Goal: Information Seeking & Learning: Learn about a topic

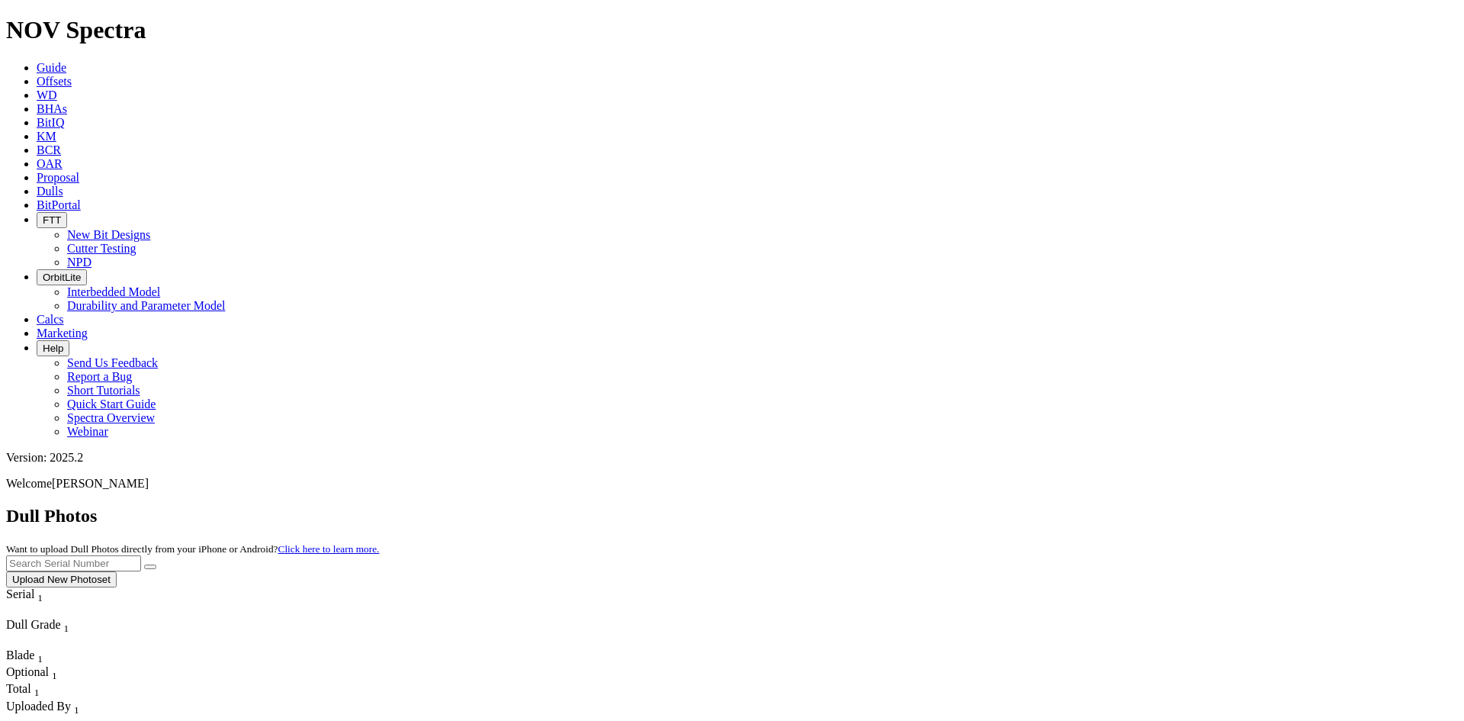
scroll to position [358, 0]
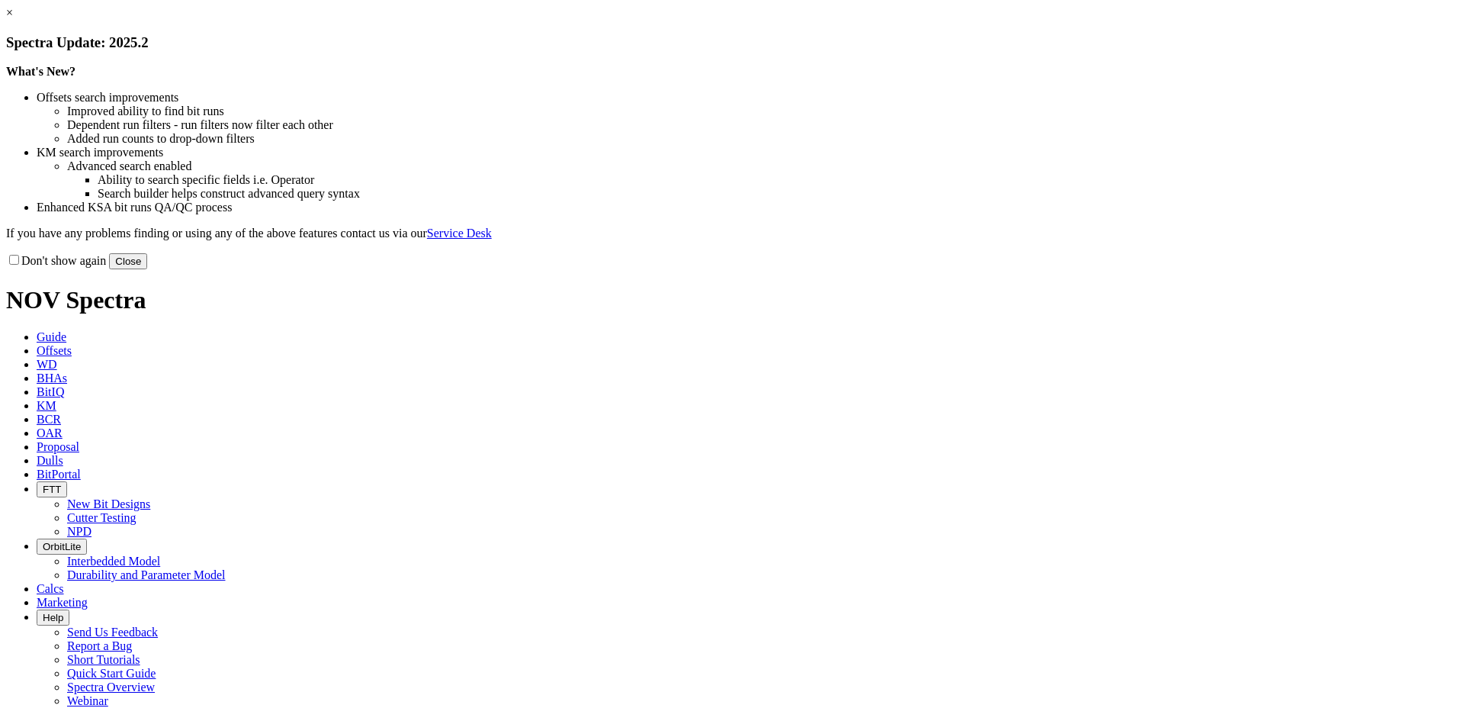
click at [13, 19] on link "×" at bounding box center [9, 12] width 7 height 13
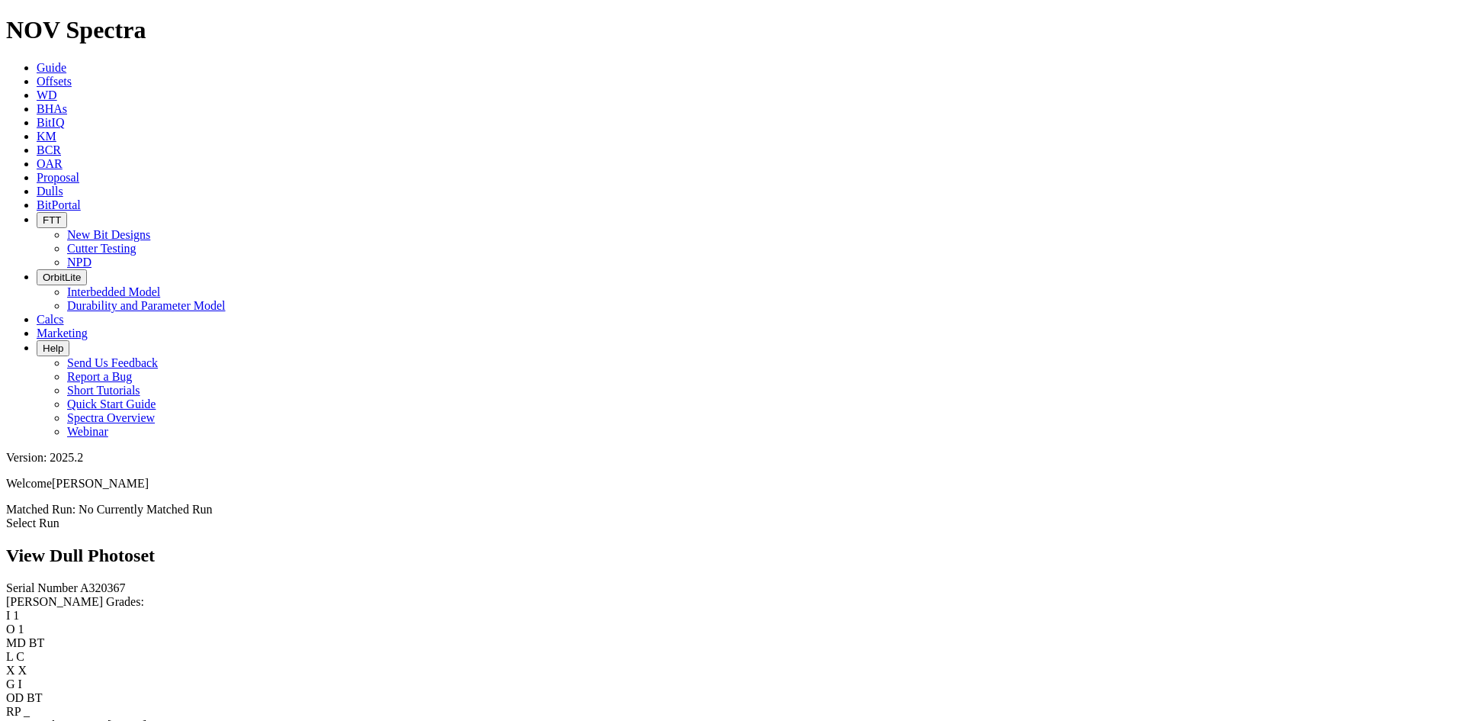
scroll to position [610, 0]
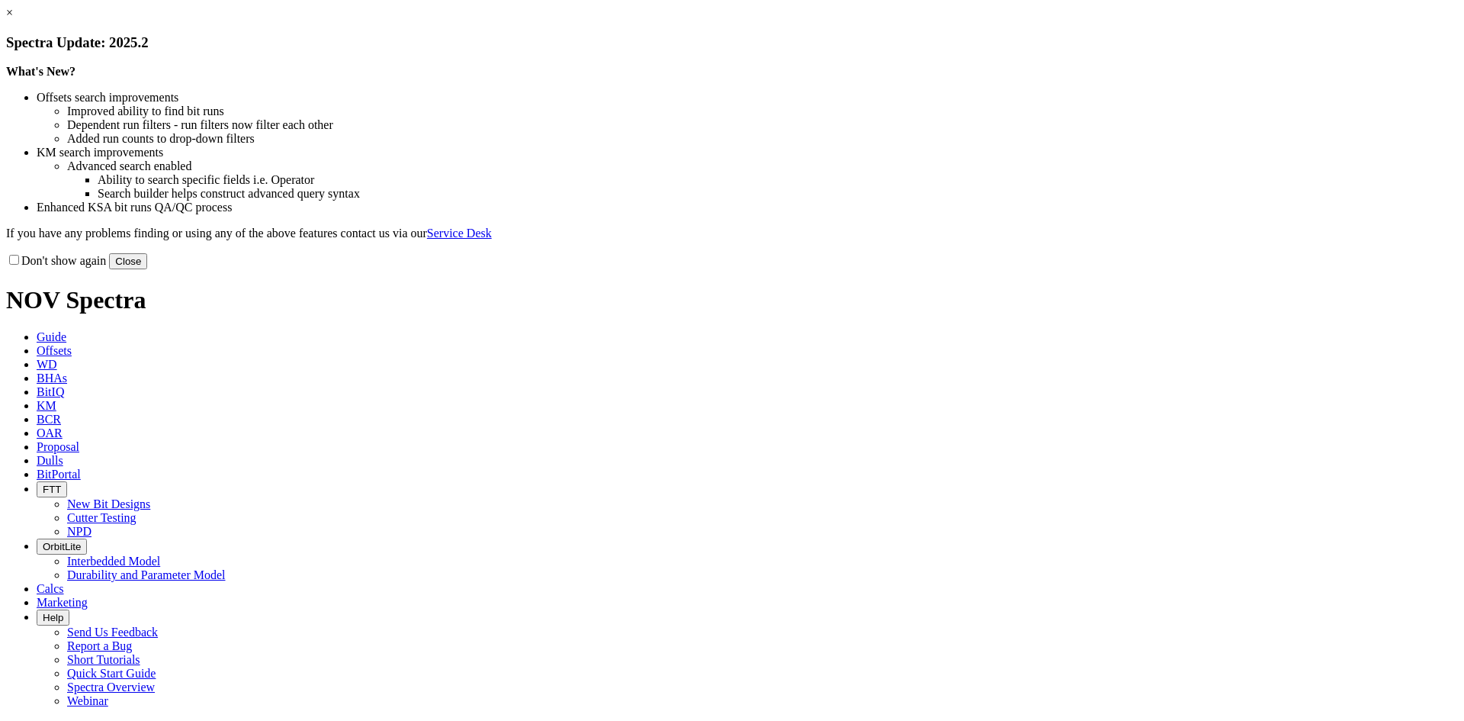
click at [13, 19] on link "×" at bounding box center [9, 12] width 7 height 13
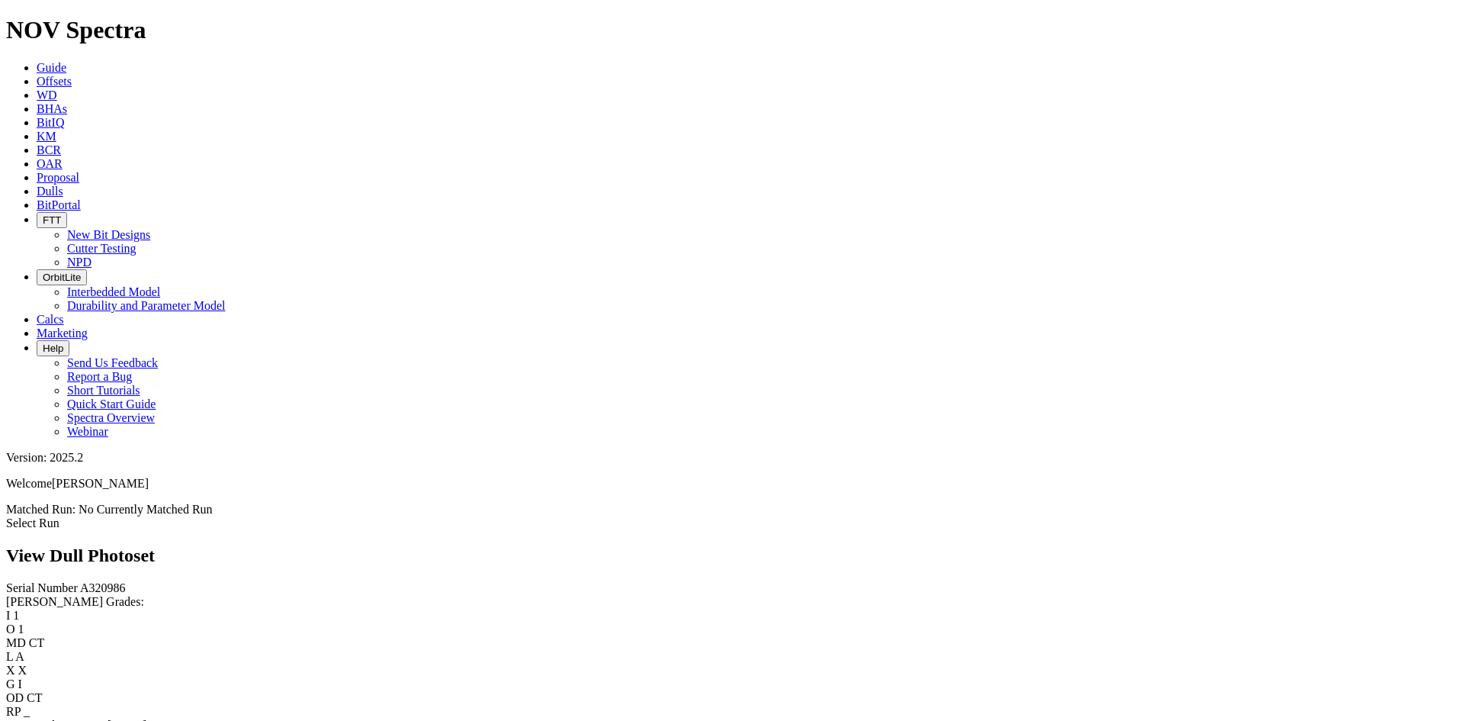
scroll to position [686, 0]
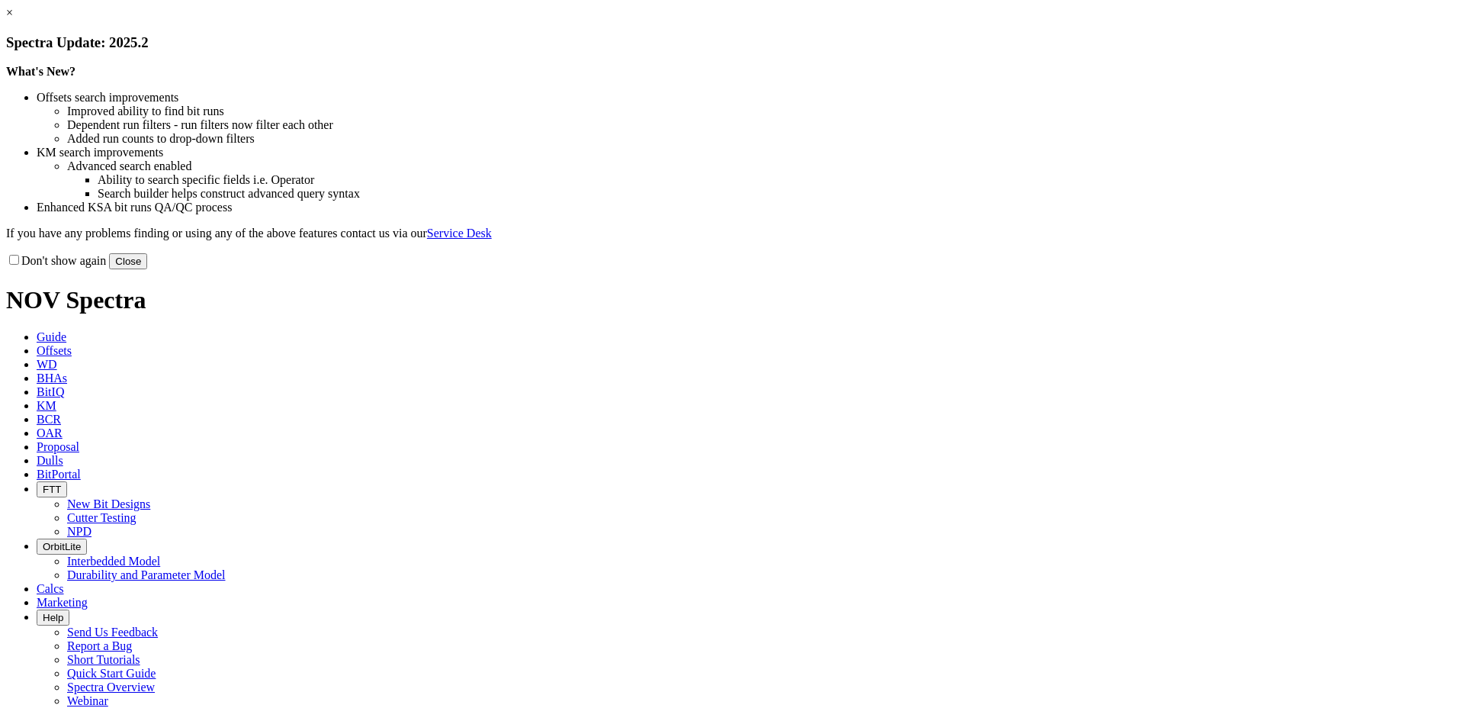
click at [147, 269] on button "Close" at bounding box center [128, 261] width 38 height 16
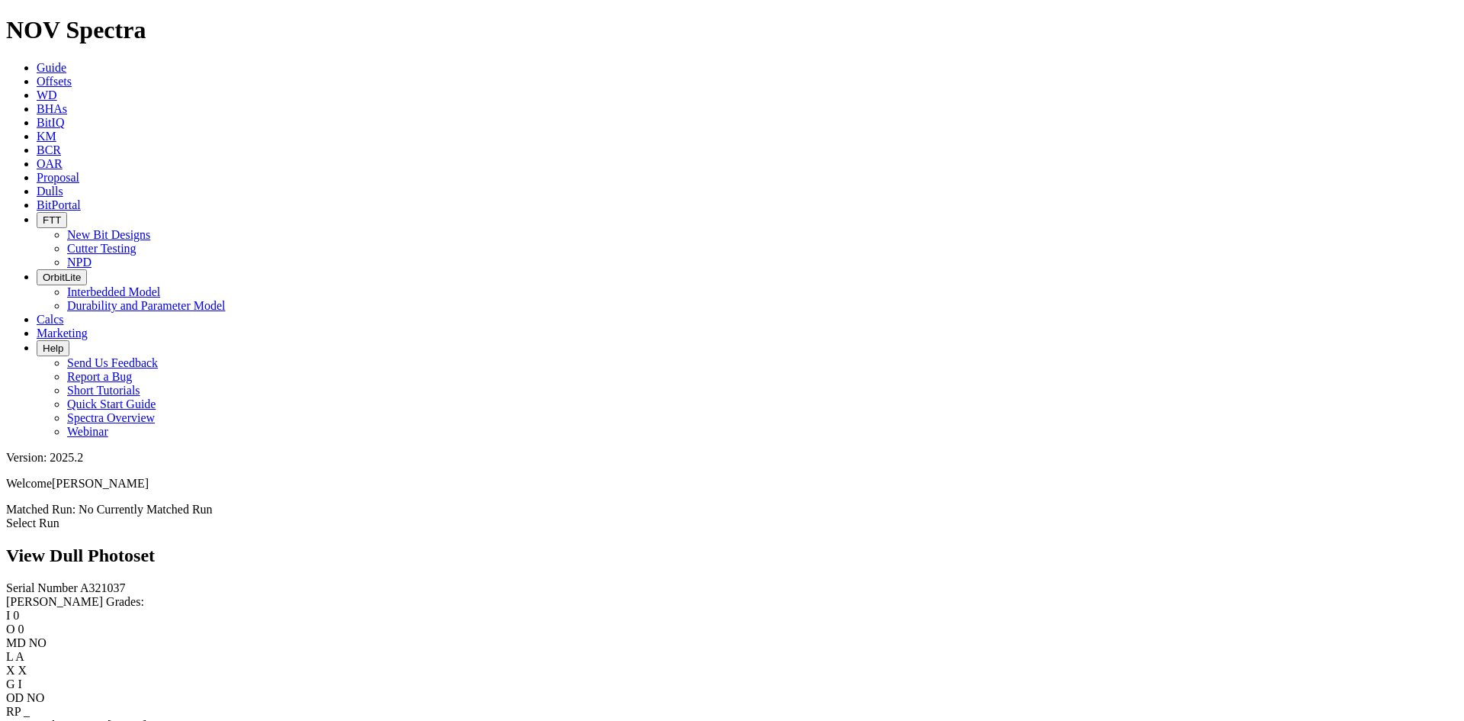
scroll to position [998, 0]
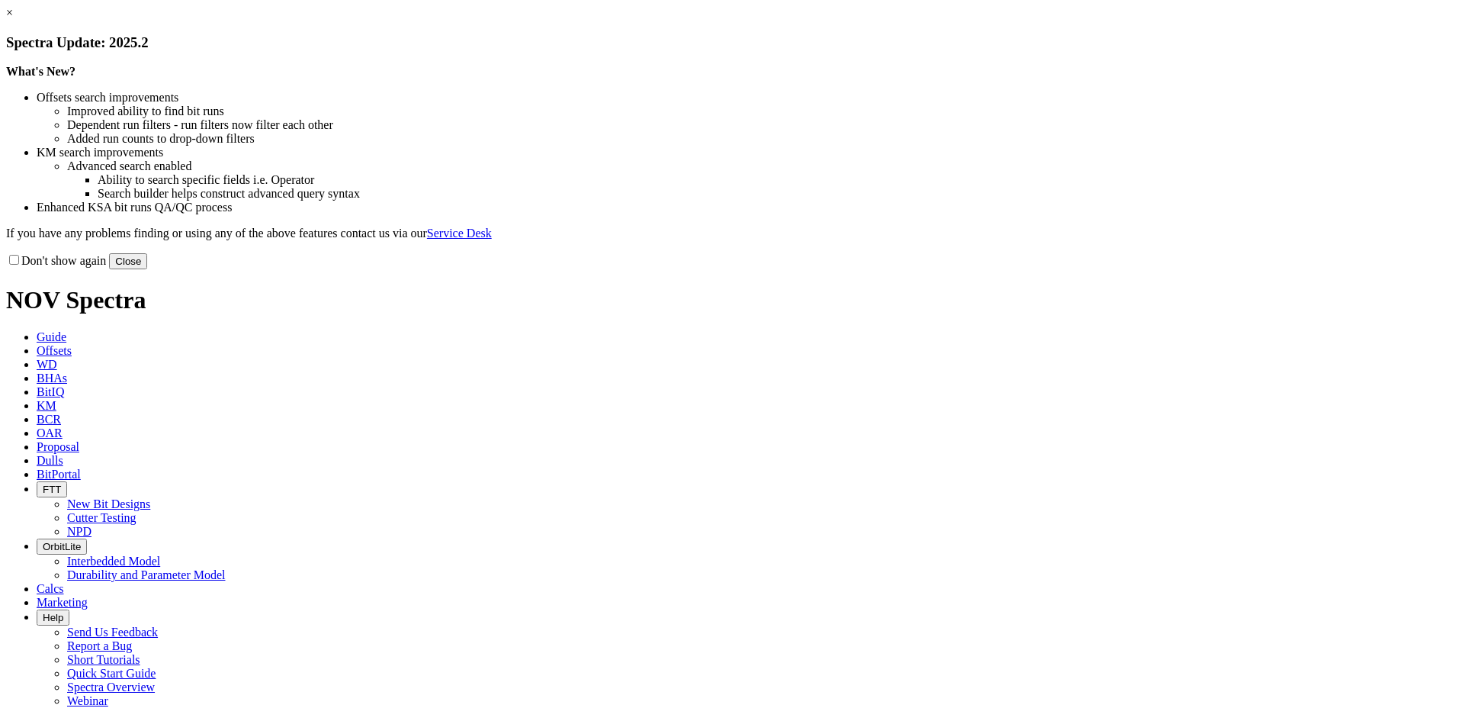
click at [13, 19] on link "×" at bounding box center [9, 12] width 7 height 13
click at [147, 269] on button "Close" at bounding box center [128, 261] width 38 height 16
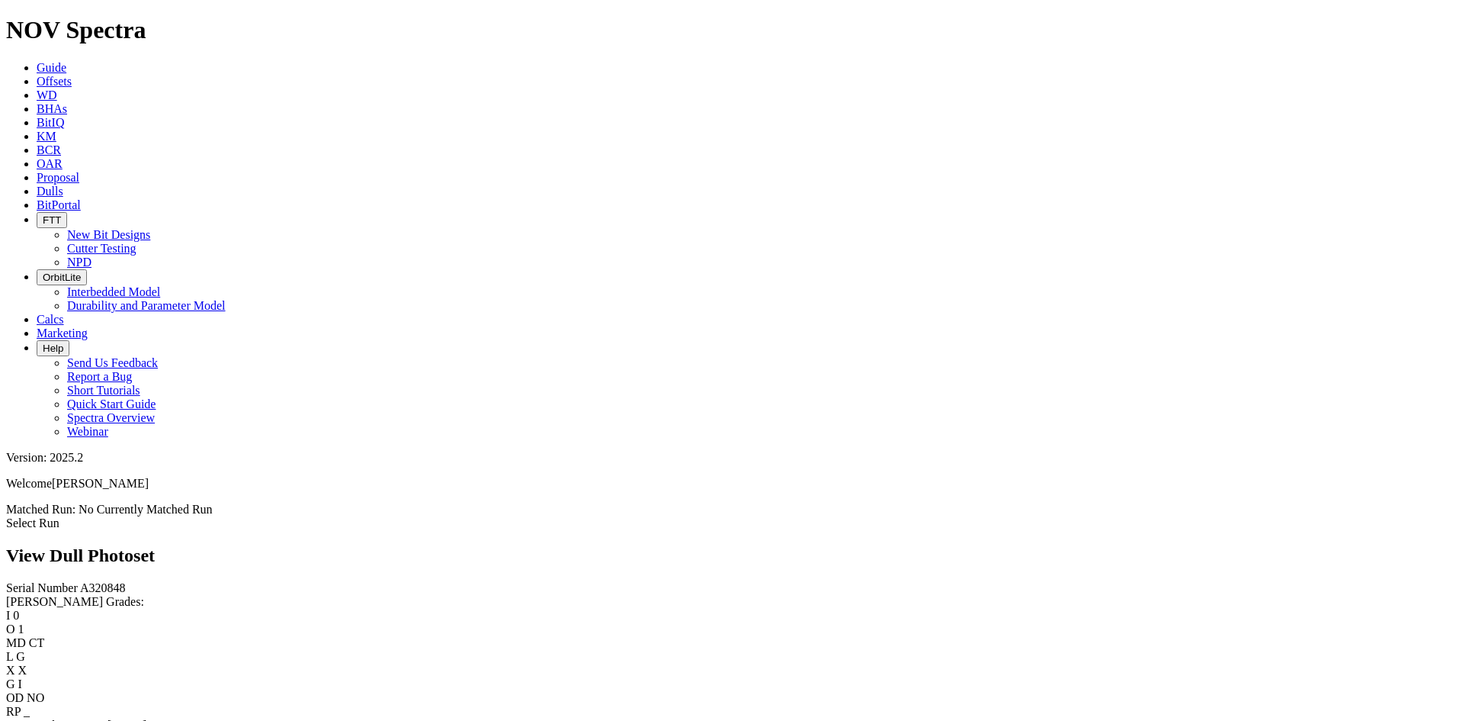
scroll to position [686, 0]
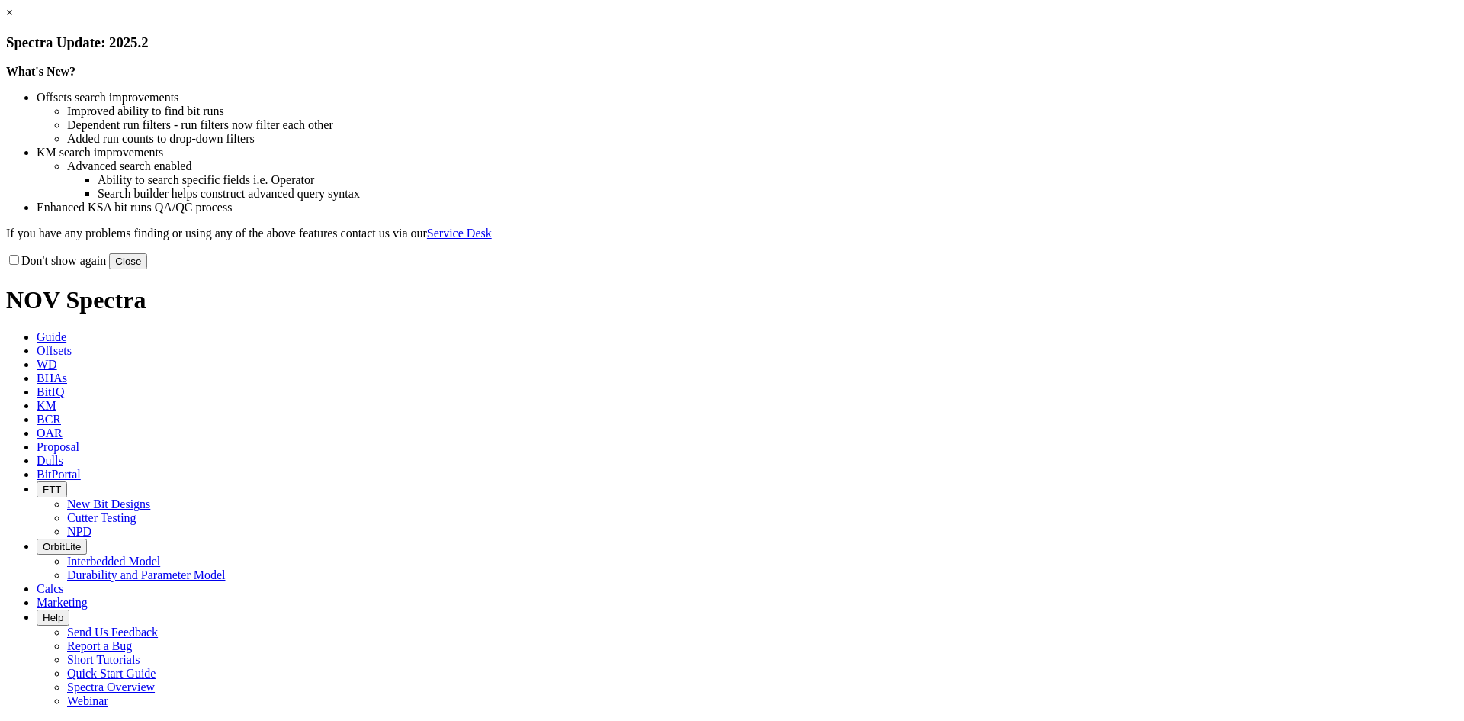
click at [147, 269] on button "Close" at bounding box center [128, 261] width 38 height 16
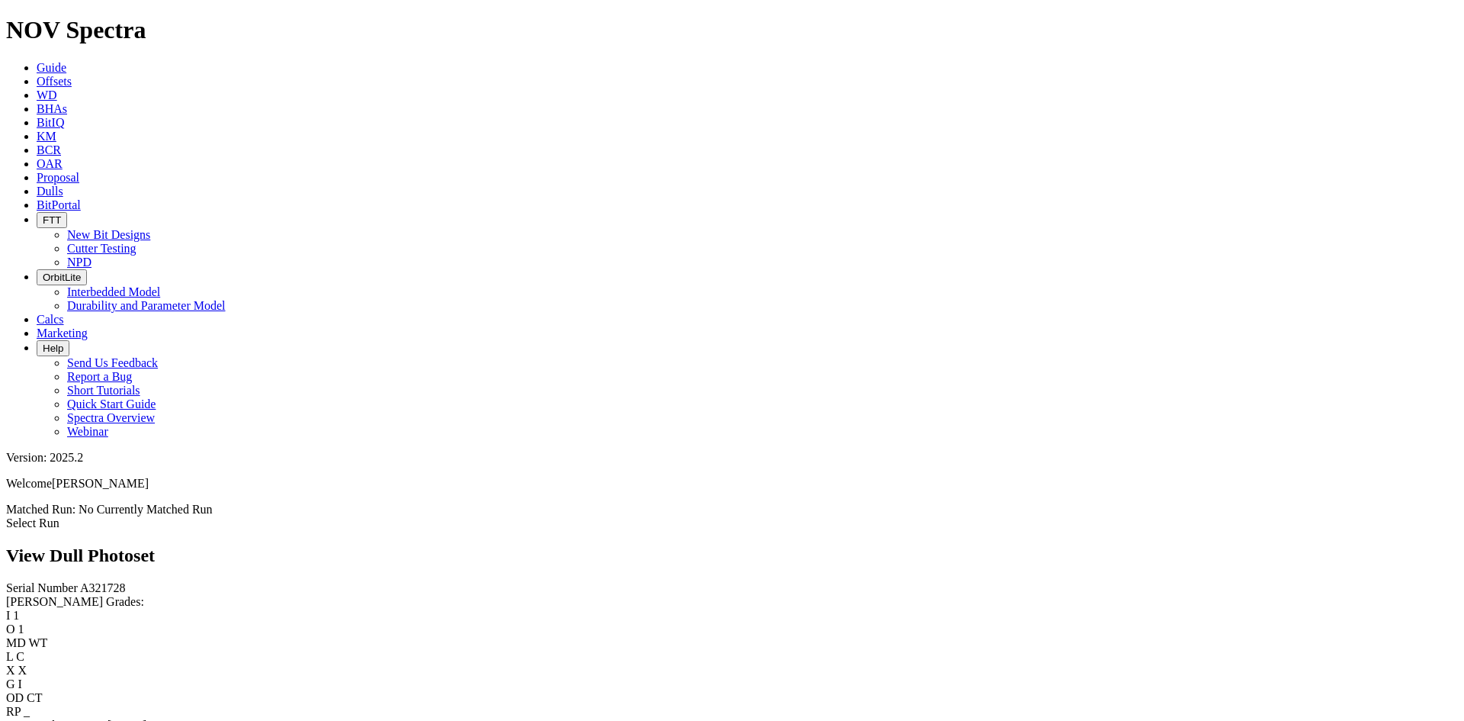
scroll to position [686, 0]
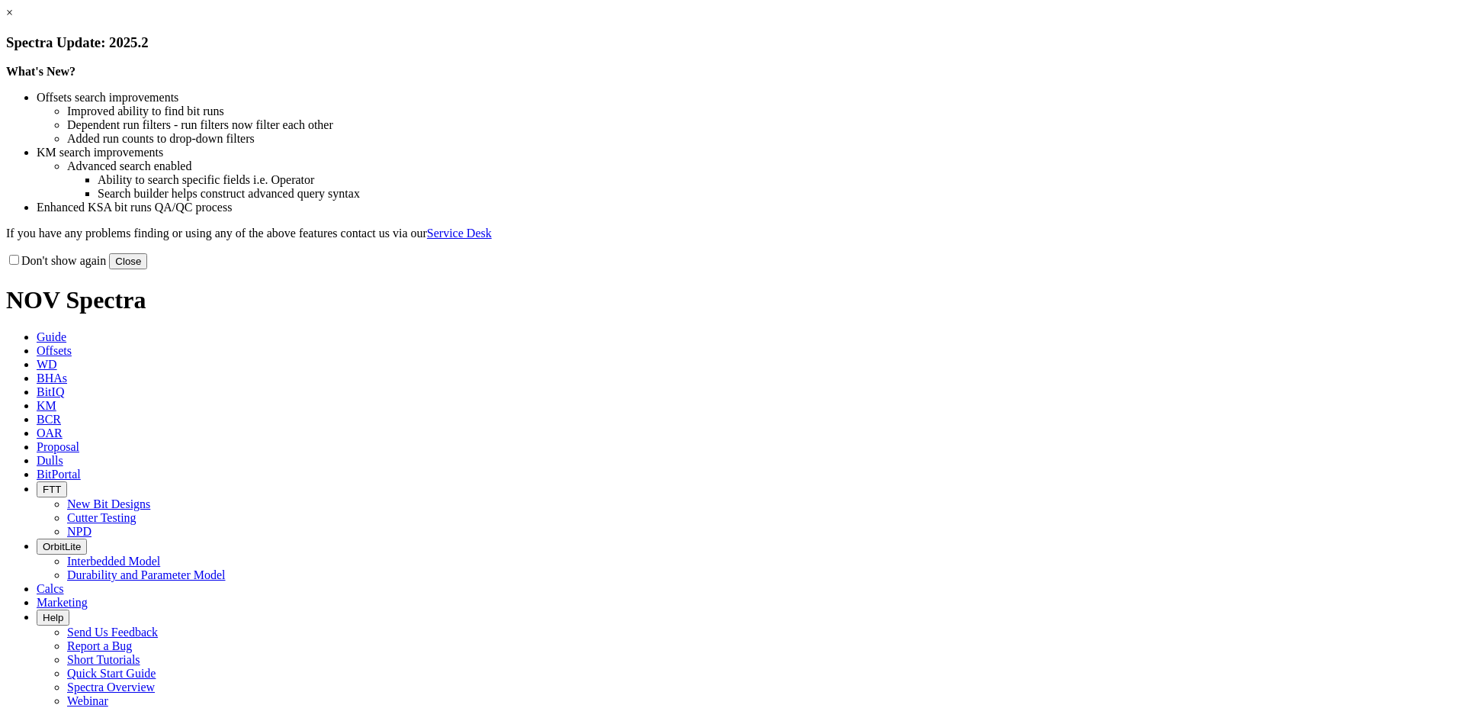
click at [147, 269] on button "Close" at bounding box center [128, 261] width 38 height 16
click at [13, 19] on link "×" at bounding box center [9, 12] width 7 height 13
click at [147, 269] on button "Close" at bounding box center [128, 261] width 38 height 16
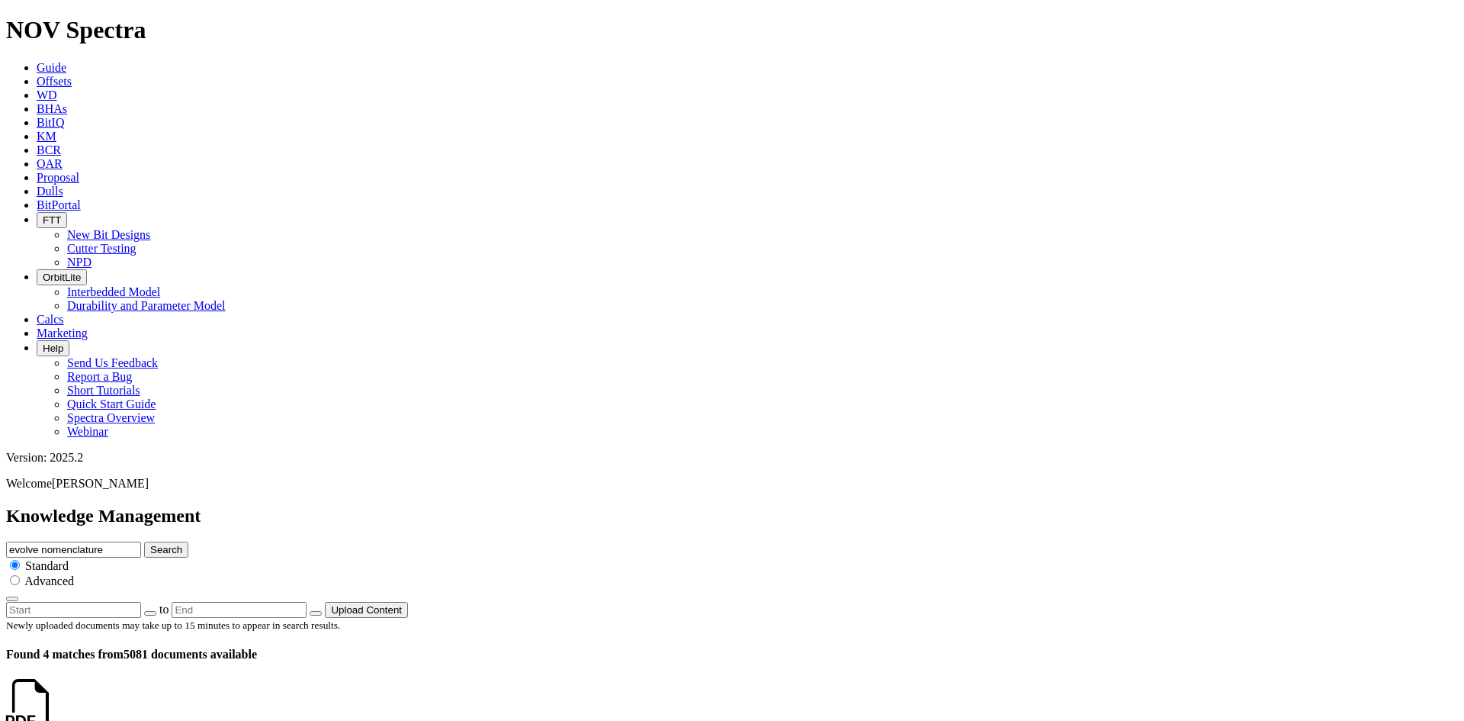
click at [55, 711] on link at bounding box center [55, 717] width 0 height 13
